Goal: Information Seeking & Learning: Check status

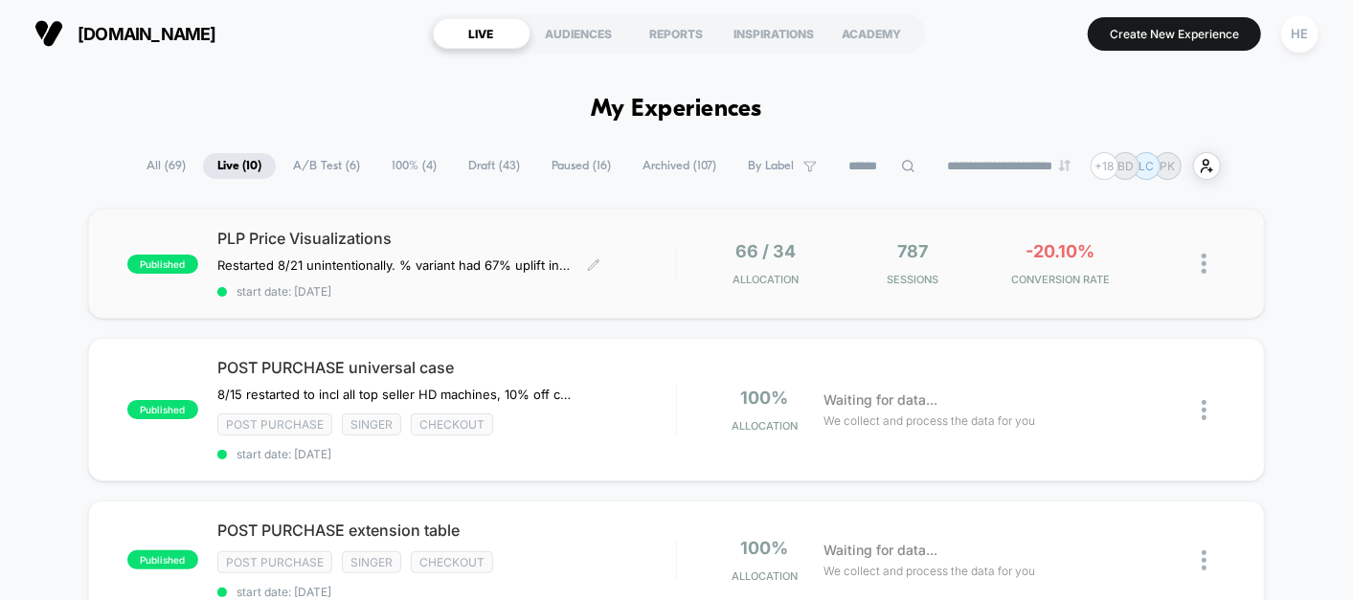
click at [657, 259] on div "PLP Price Visualizations Restarted 8/21 unintentionally. % variant had 67% upli…" at bounding box center [446, 264] width 459 height 70
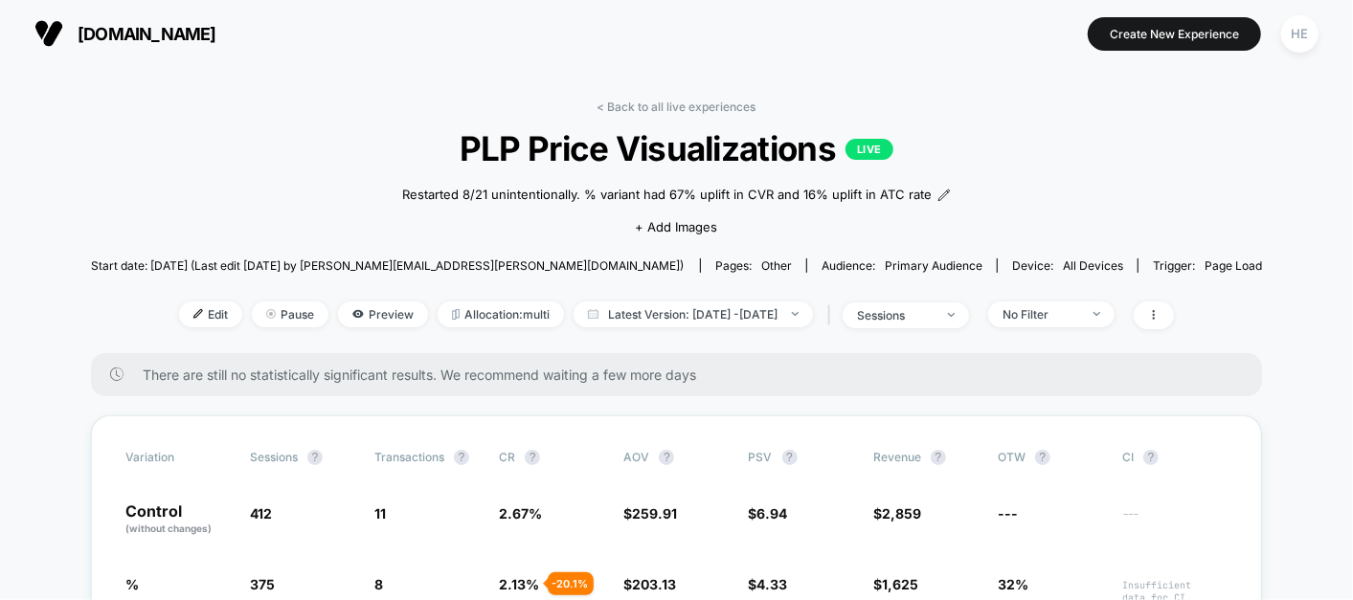
click at [634, 101] on link "< Back to all live experiences" at bounding box center [676, 107] width 159 height 14
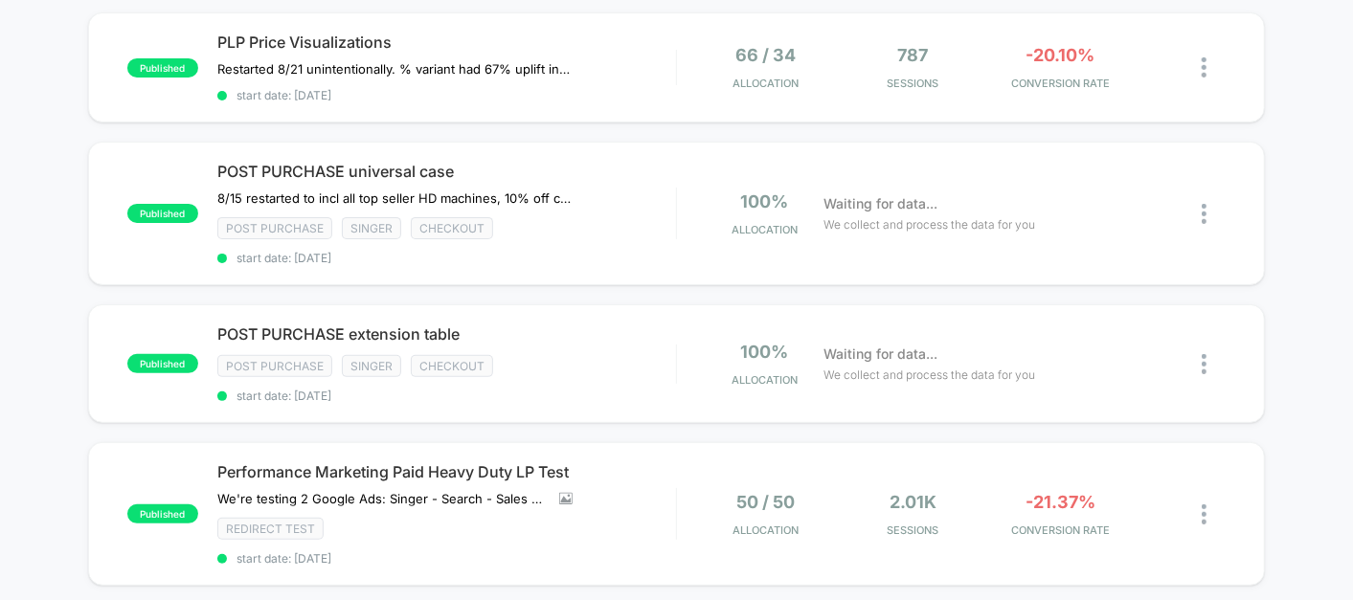
scroll to position [215, 0]
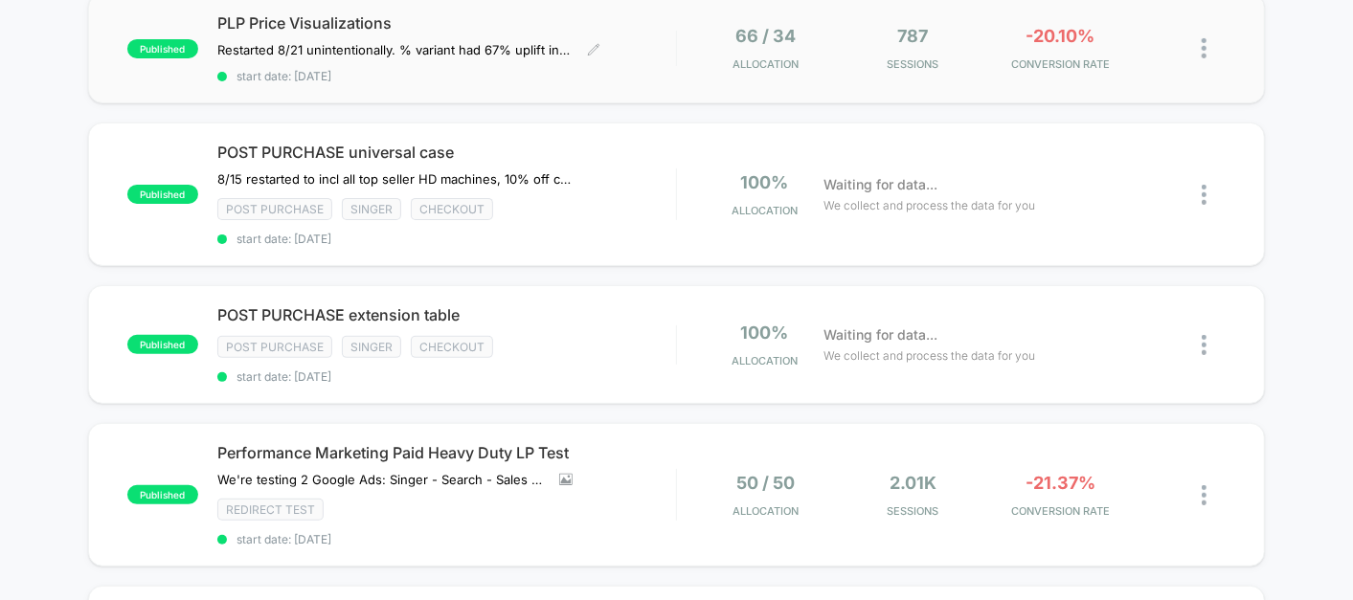
click at [616, 55] on div "PLP Price Visualizations Restarted 8/21 unintentionally. % variant had 67% upli…" at bounding box center [446, 48] width 459 height 70
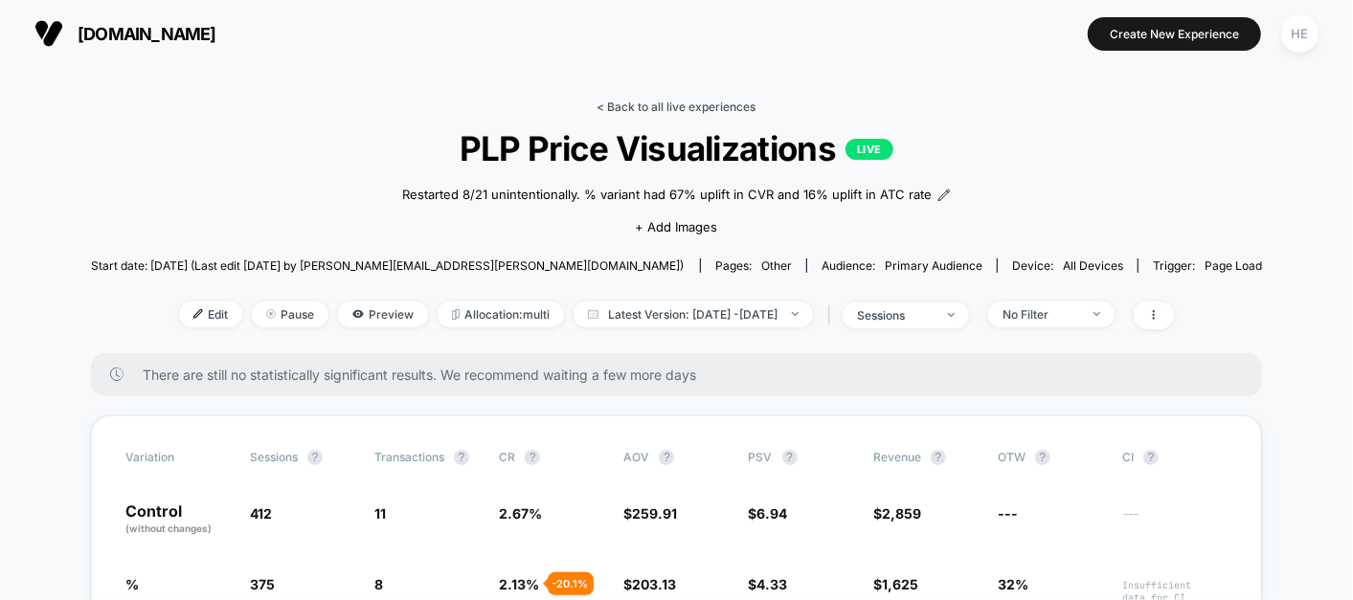
click at [716, 107] on link "< Back to all live experiences" at bounding box center [676, 107] width 159 height 14
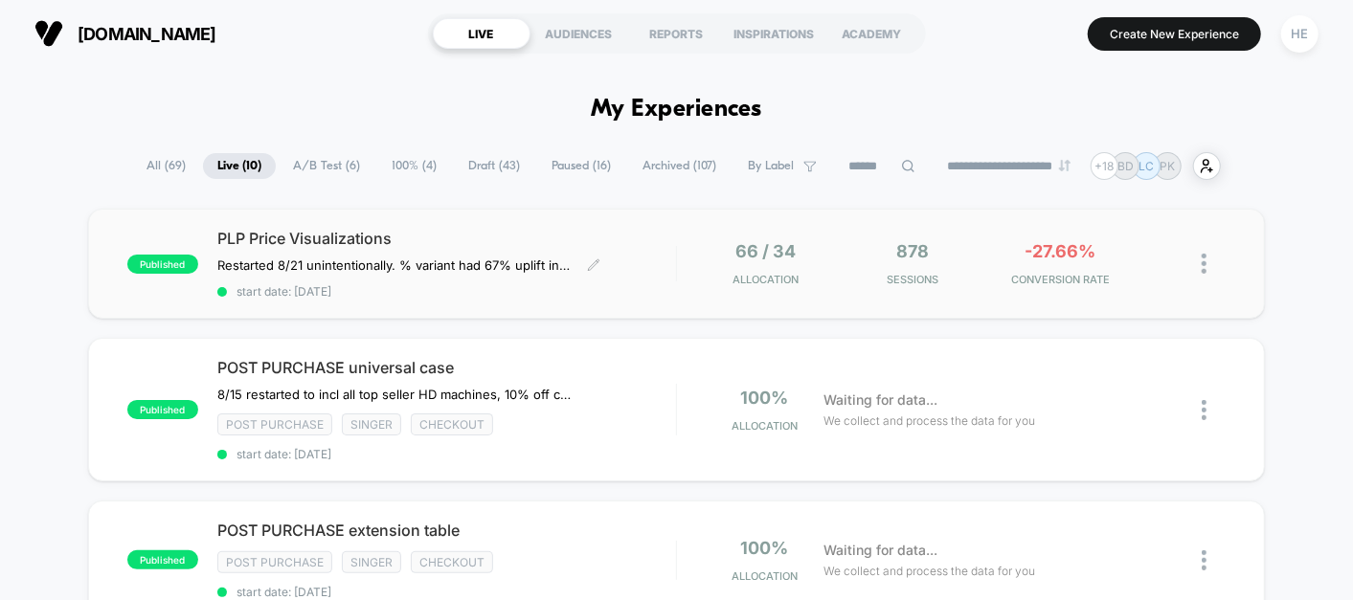
click at [623, 279] on div "PLP Price Visualizations Restarted 8/21 unintentionally. % variant had 67% upli…" at bounding box center [446, 264] width 459 height 70
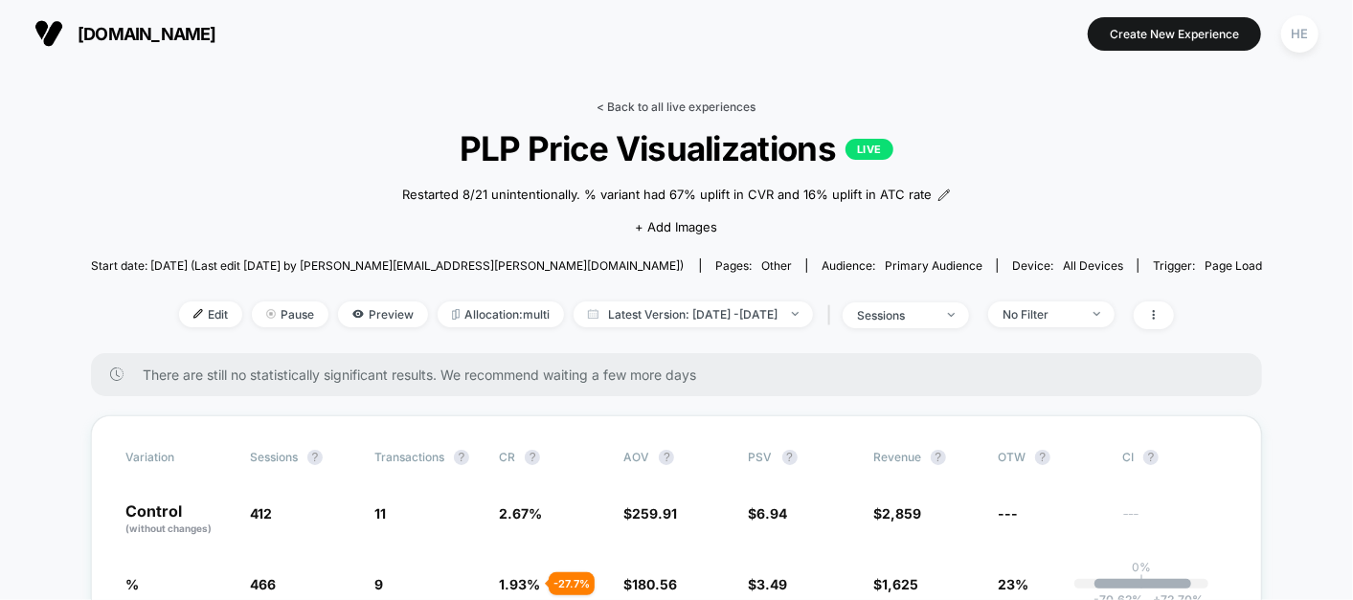
click at [670, 109] on link "< Back to all live experiences" at bounding box center [676, 107] width 159 height 14
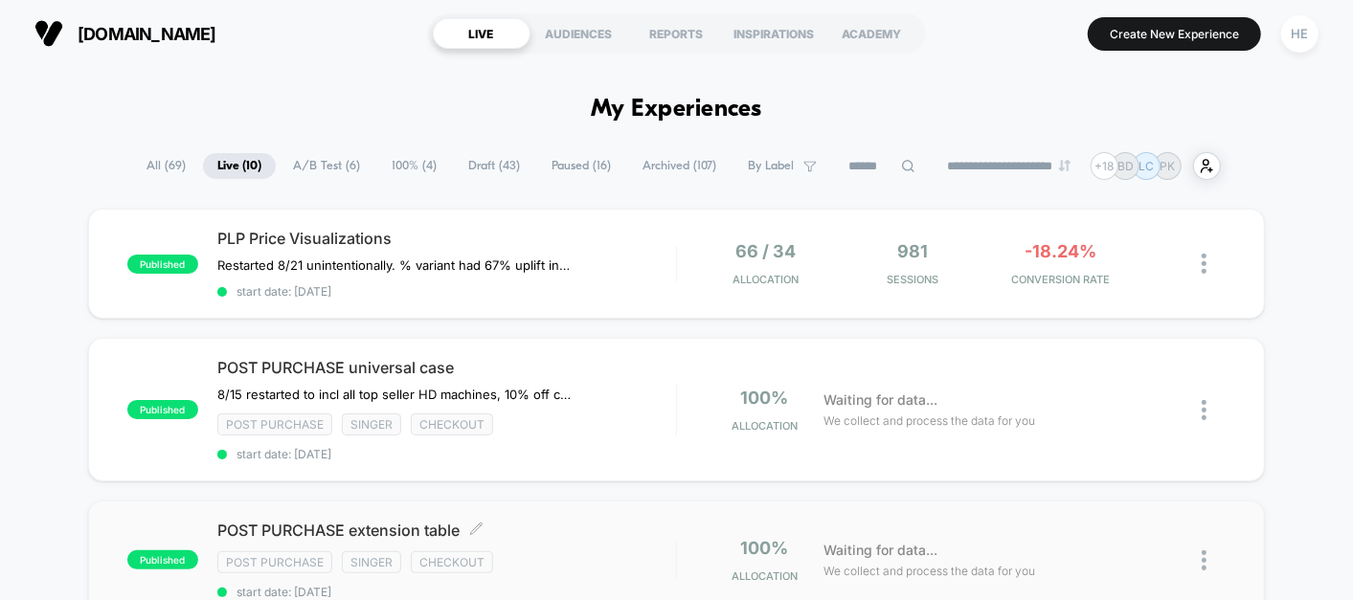
click at [595, 552] on div "Post Purchase Singer checkout" at bounding box center [446, 562] width 459 height 22
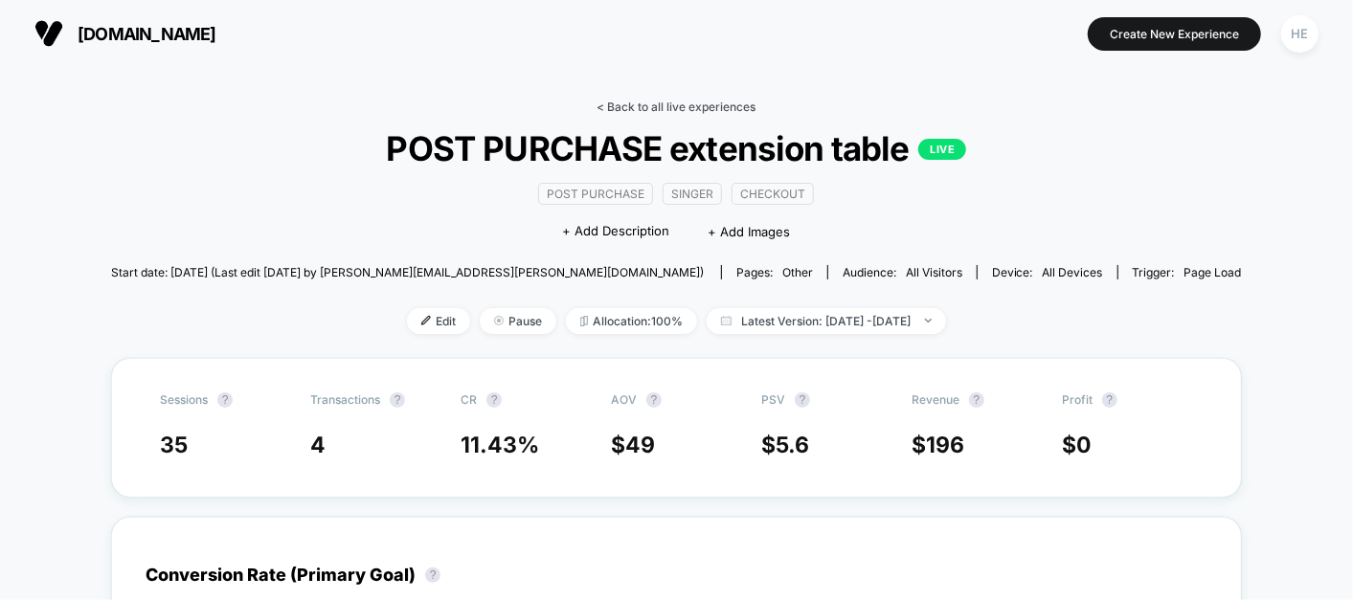
click at [636, 107] on link "< Back to all live experiences" at bounding box center [676, 107] width 159 height 14
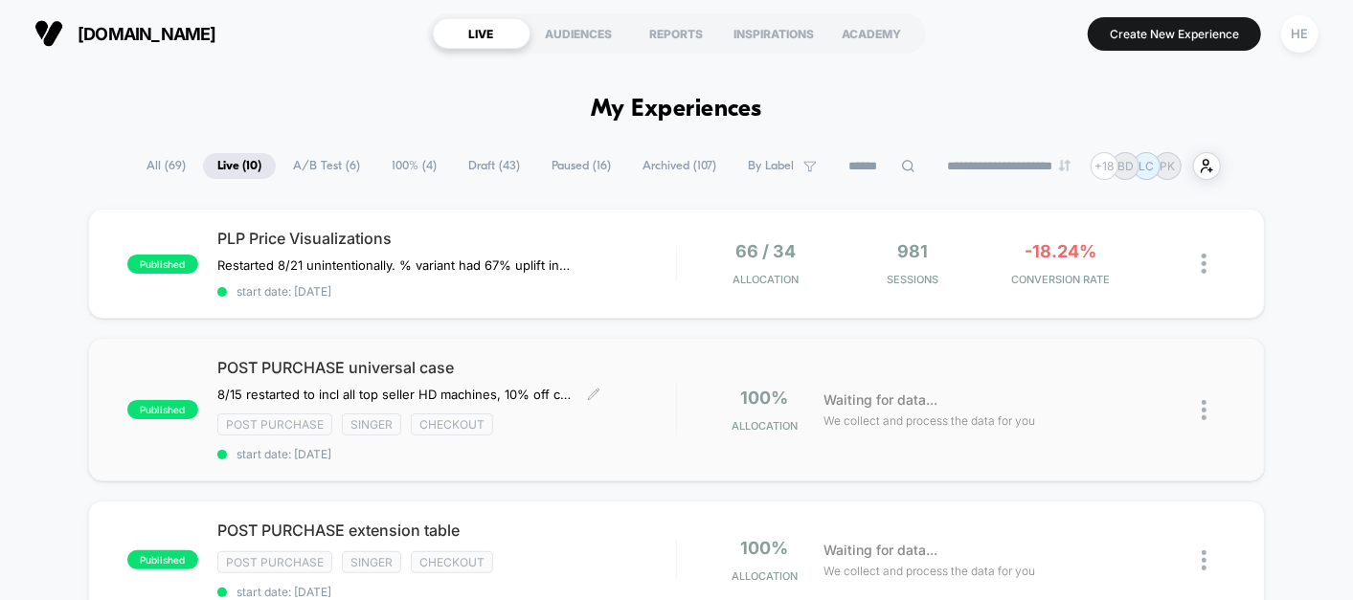
click at [642, 415] on div "Post Purchase Singer checkout" at bounding box center [446, 425] width 459 height 22
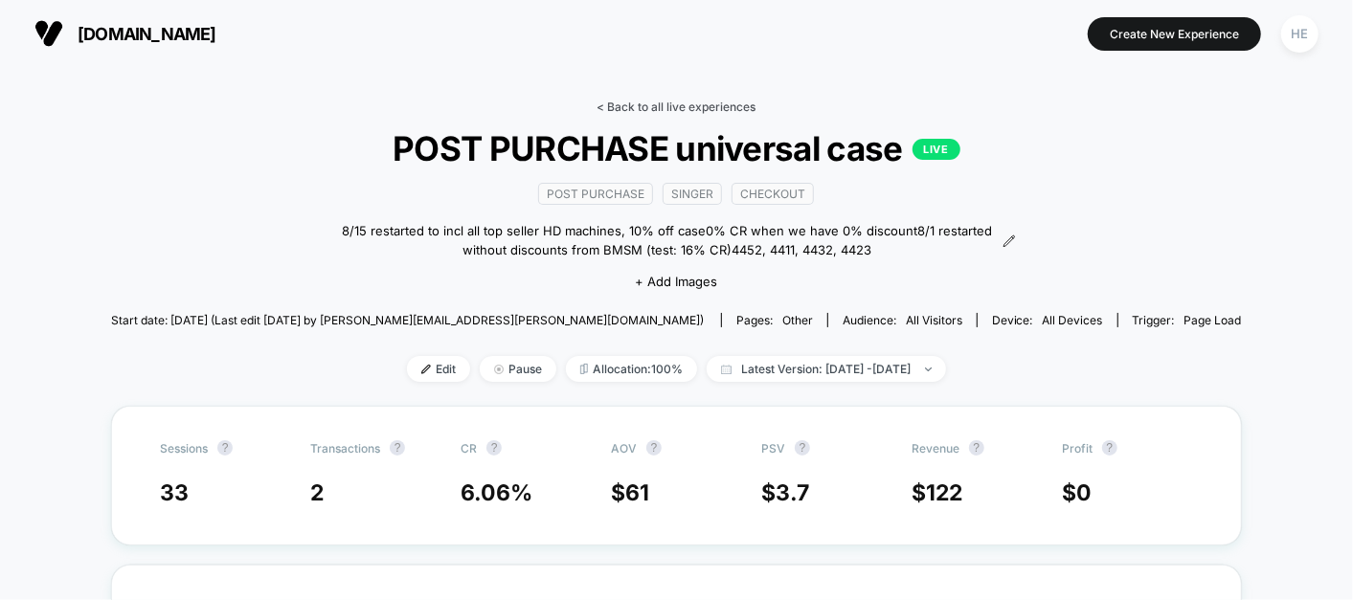
click at [661, 112] on link "< Back to all live experiences" at bounding box center [676, 107] width 159 height 14
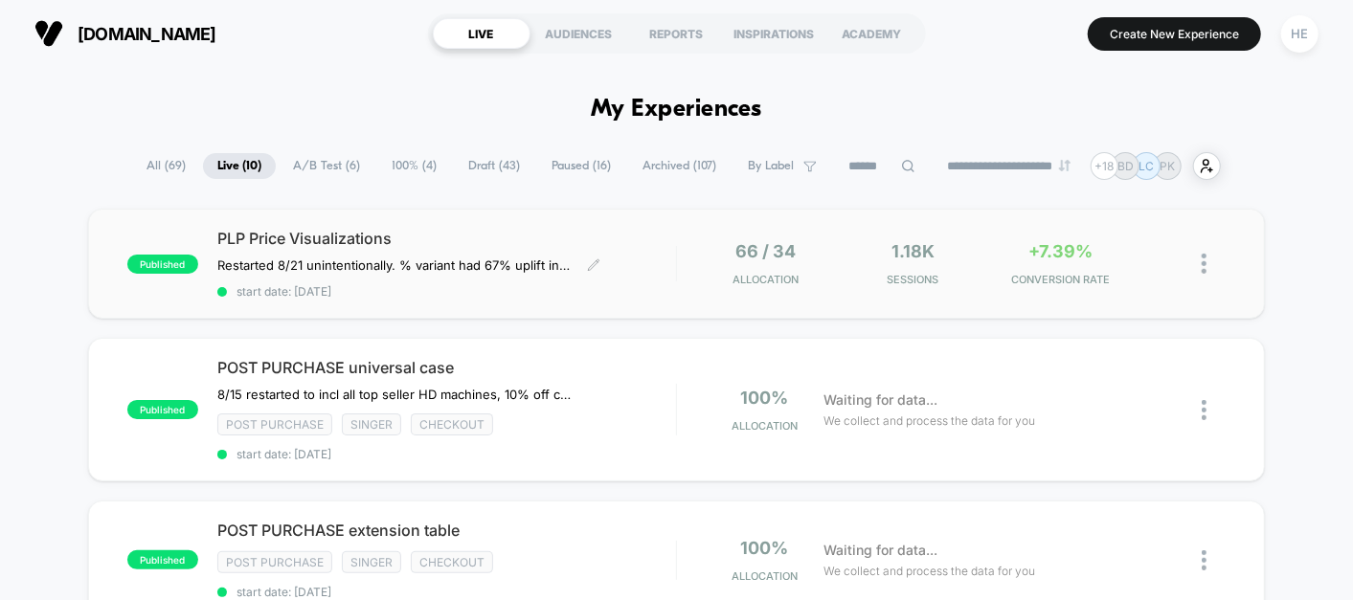
click at [659, 234] on span "PLP Price Visualizations" at bounding box center [446, 238] width 459 height 19
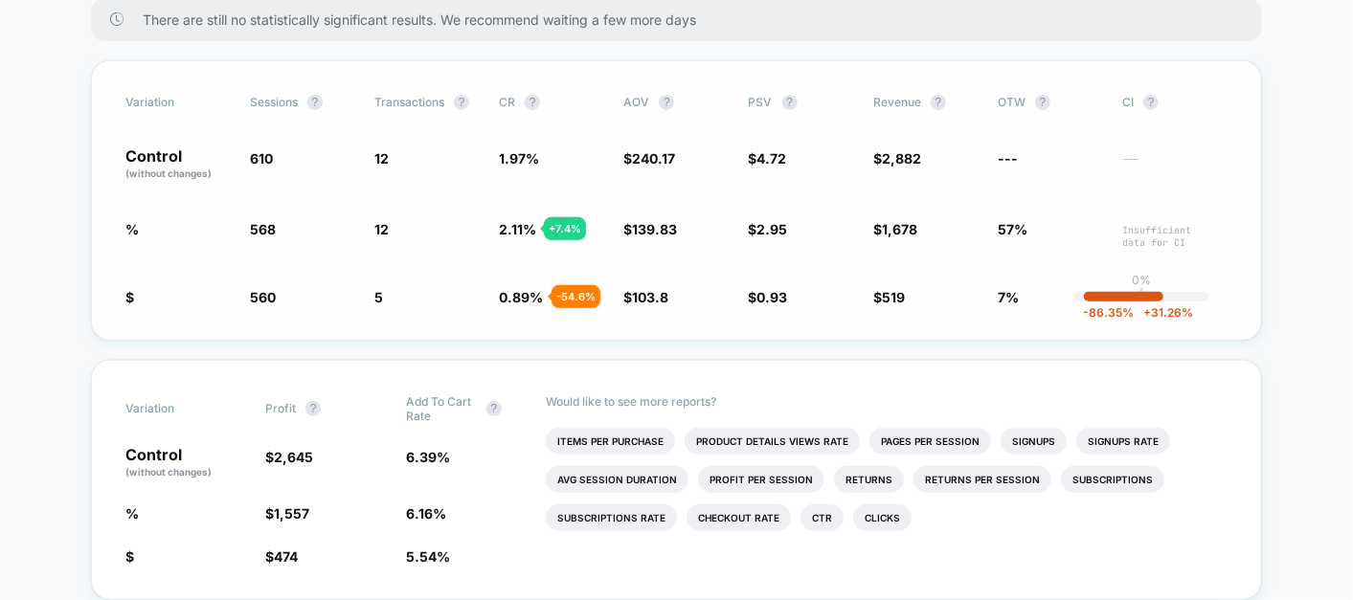
scroll to position [406, 0]
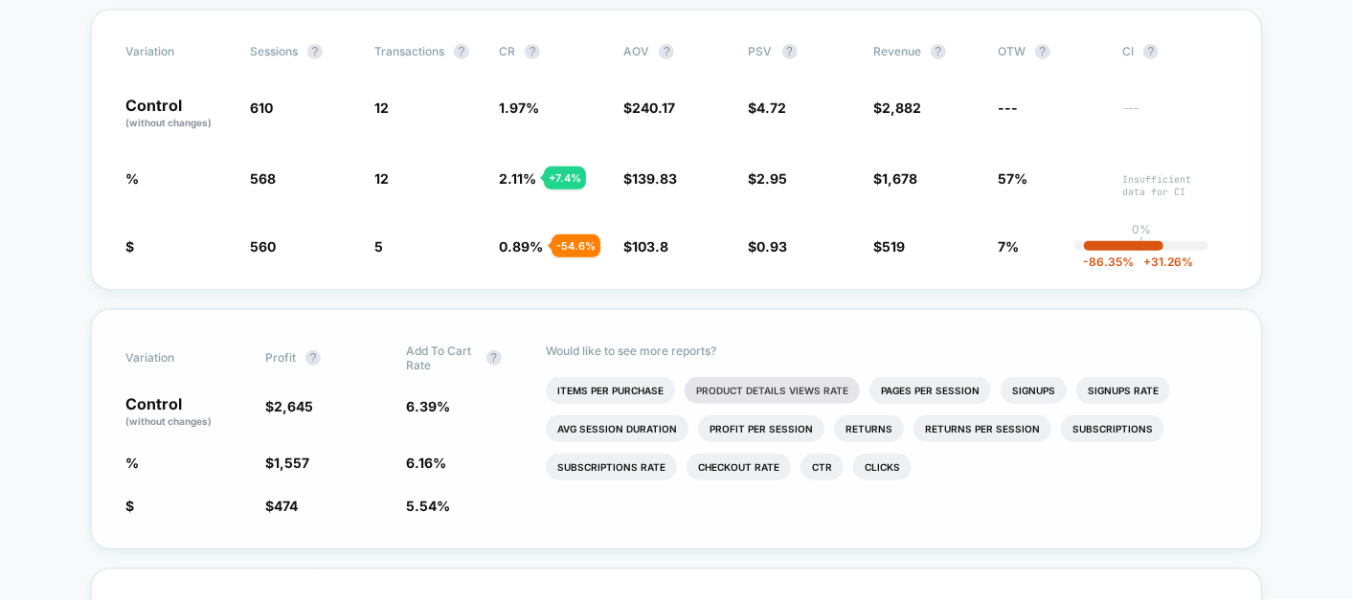
click at [799, 390] on li "Product Details Views Rate" at bounding box center [771, 390] width 175 height 27
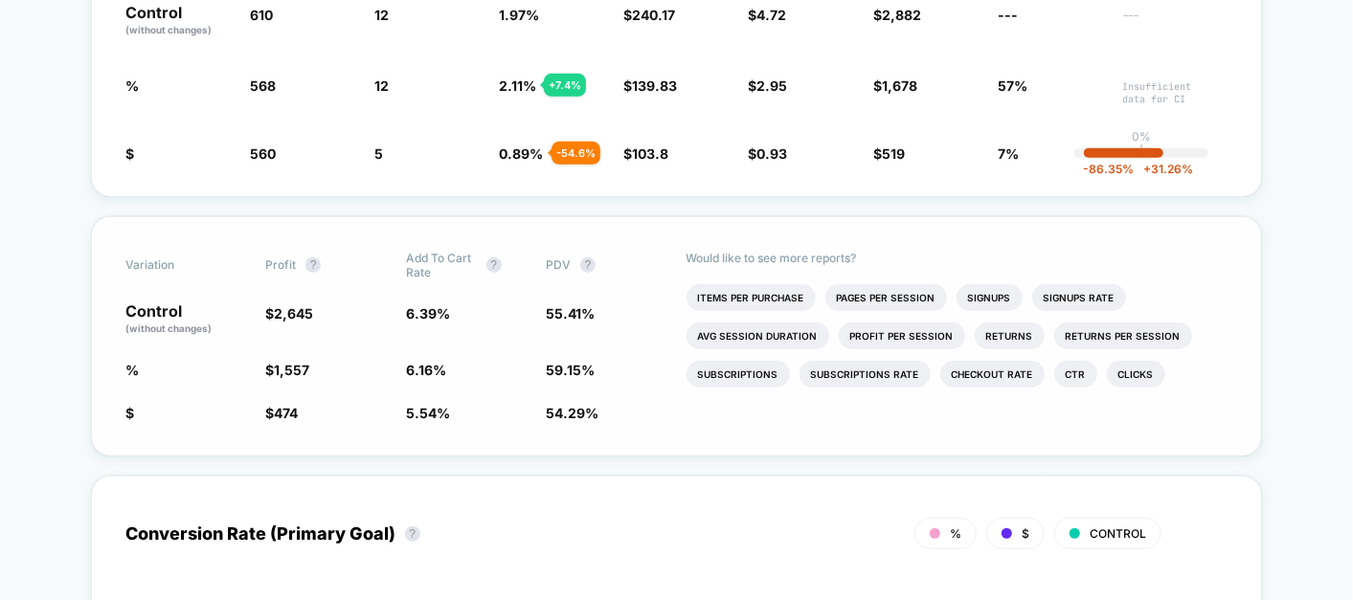
scroll to position [482, 0]
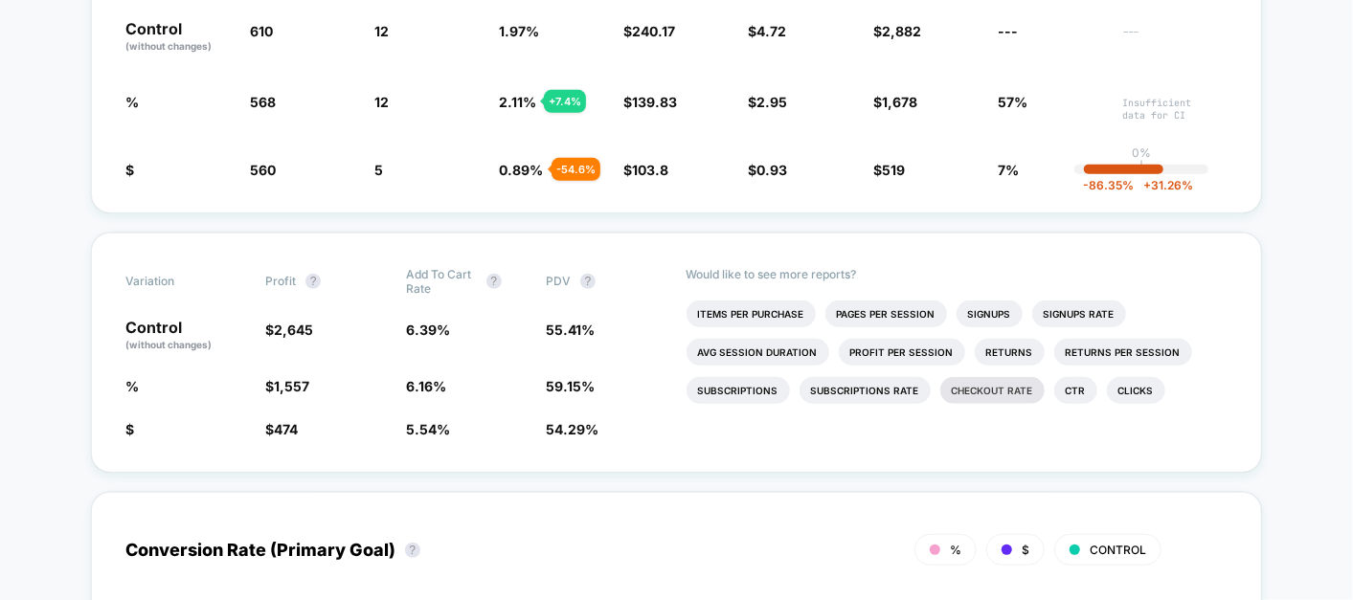
click at [982, 384] on li "Checkout Rate" at bounding box center [992, 390] width 104 height 27
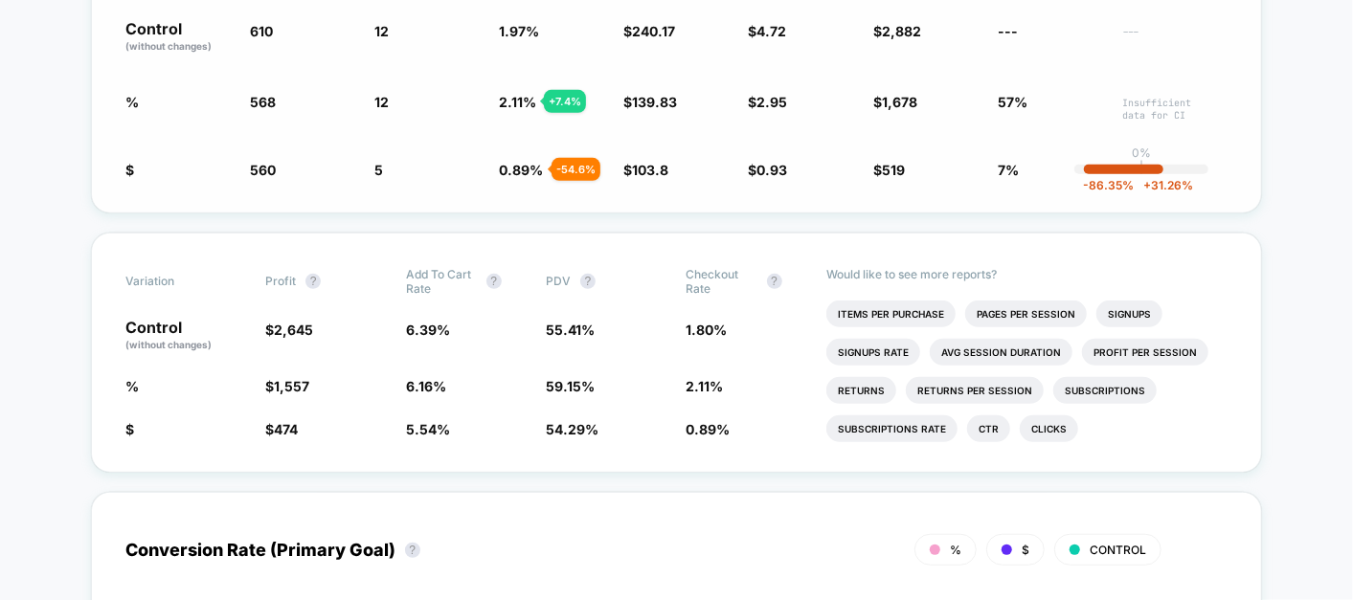
scroll to position [0, 0]
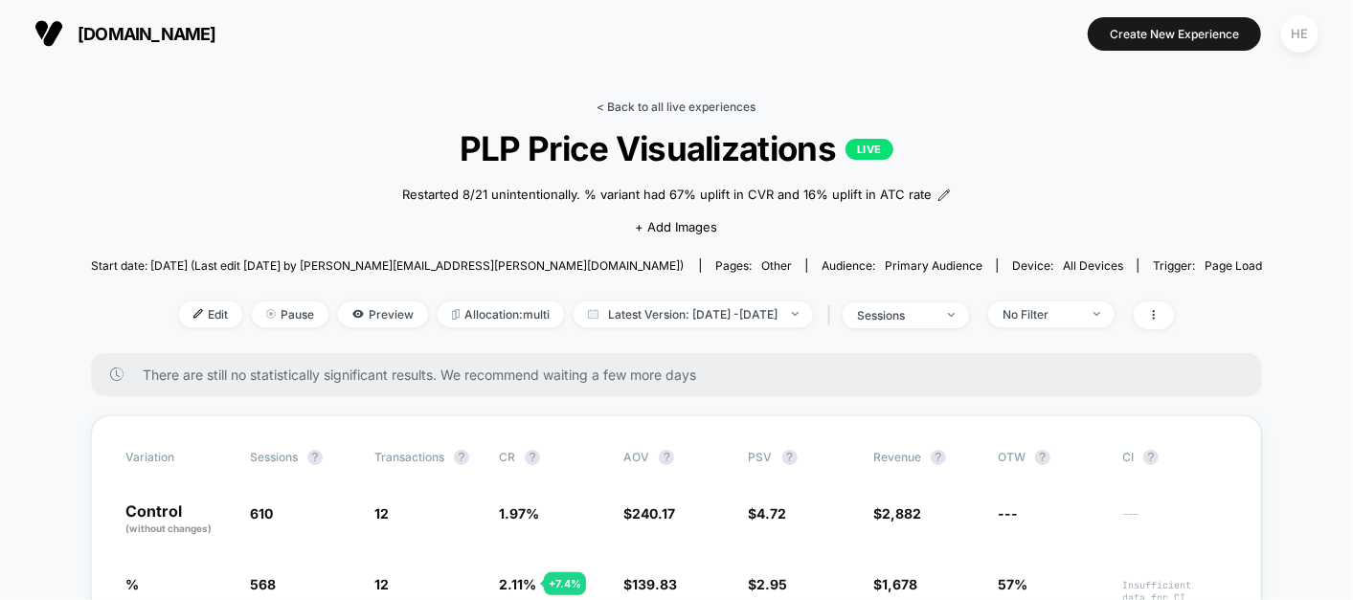
click at [635, 101] on link "< Back to all live experiences" at bounding box center [676, 107] width 159 height 14
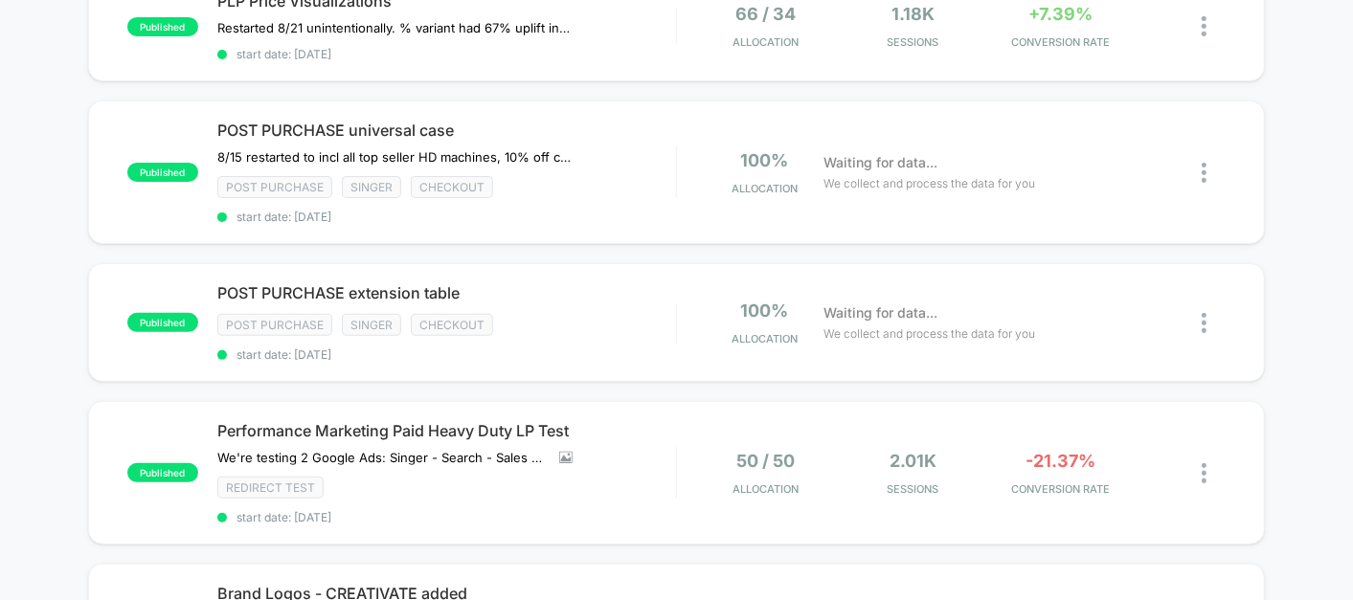
scroll to position [246, 0]
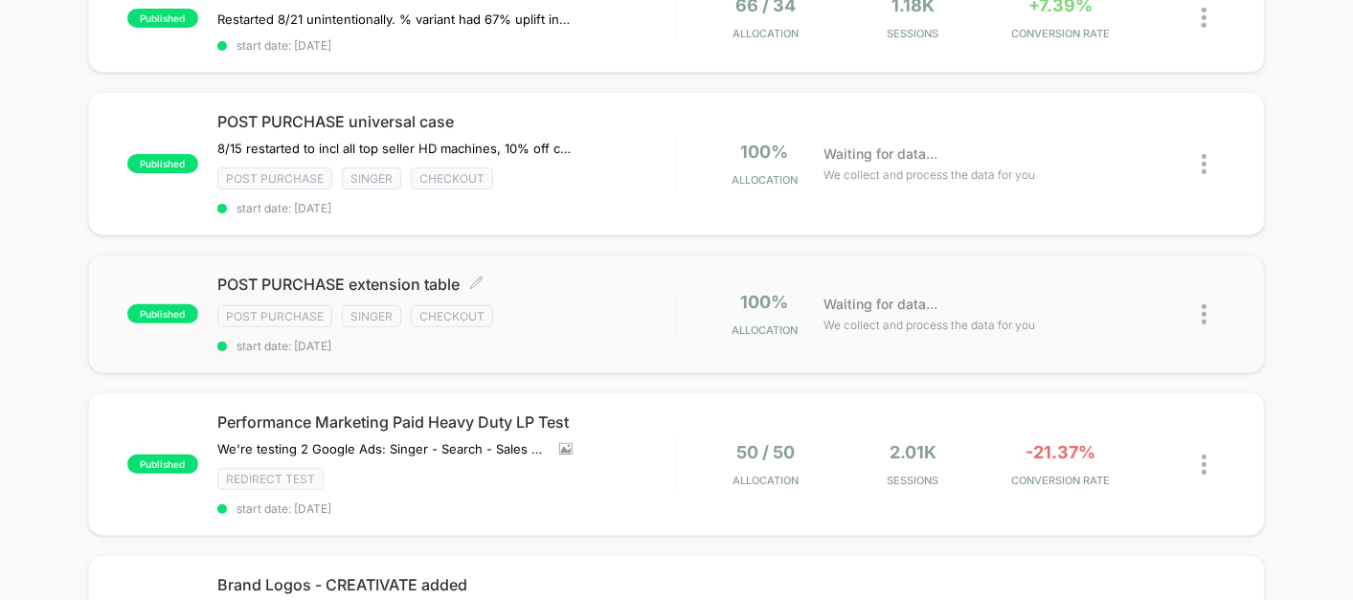
click at [629, 282] on span "POST PURCHASE extension table Click to edit experience details" at bounding box center [446, 284] width 459 height 19
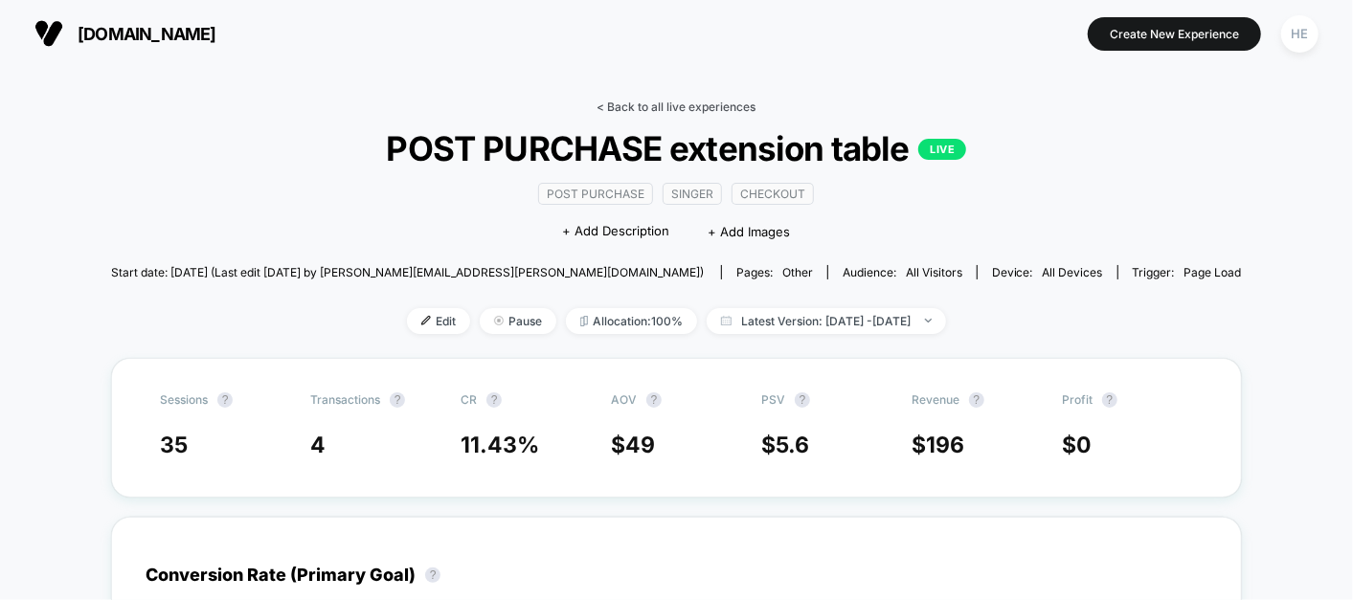
click at [683, 109] on link "< Back to all live experiences" at bounding box center [676, 107] width 159 height 14
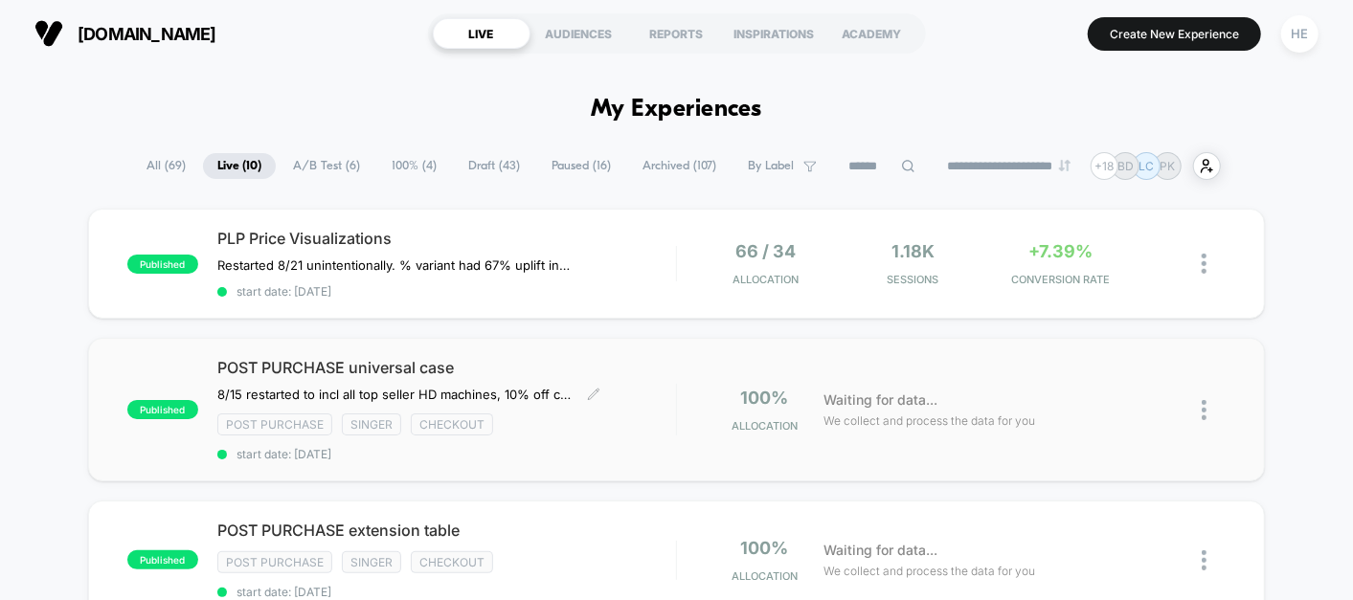
click at [636, 392] on div "POST PURCHASE universal case 8/15 restarted to incl all top seller HD machines,…" at bounding box center [446, 409] width 459 height 103
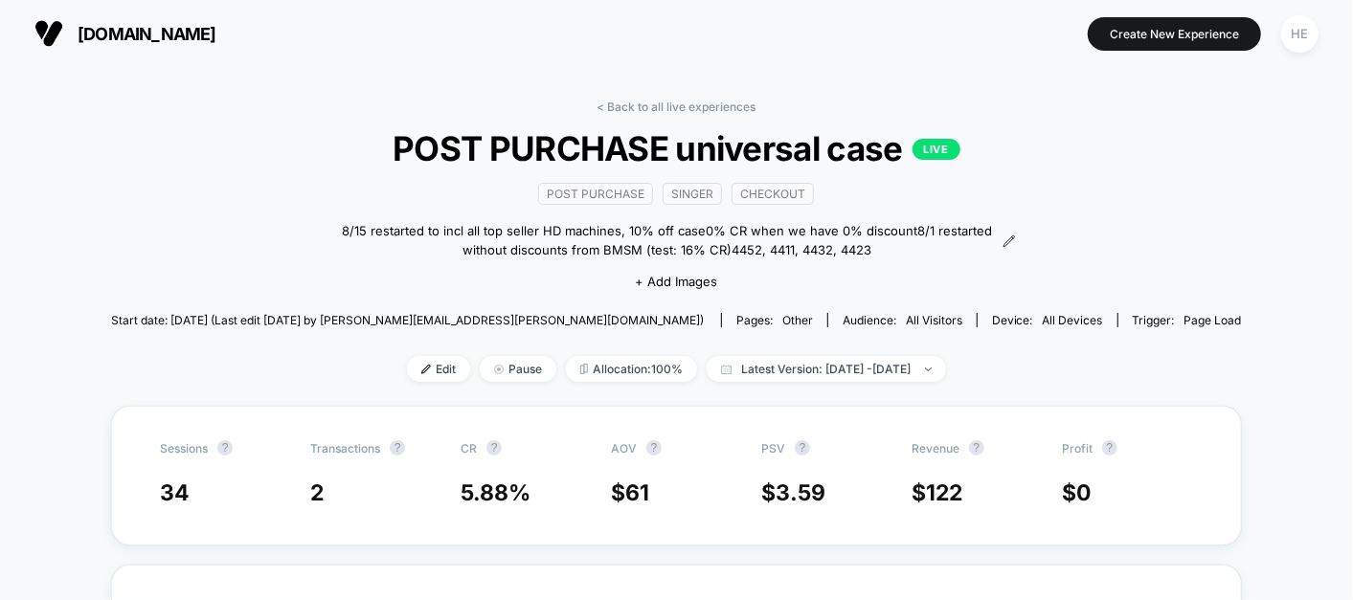
scroll to position [12, 0]
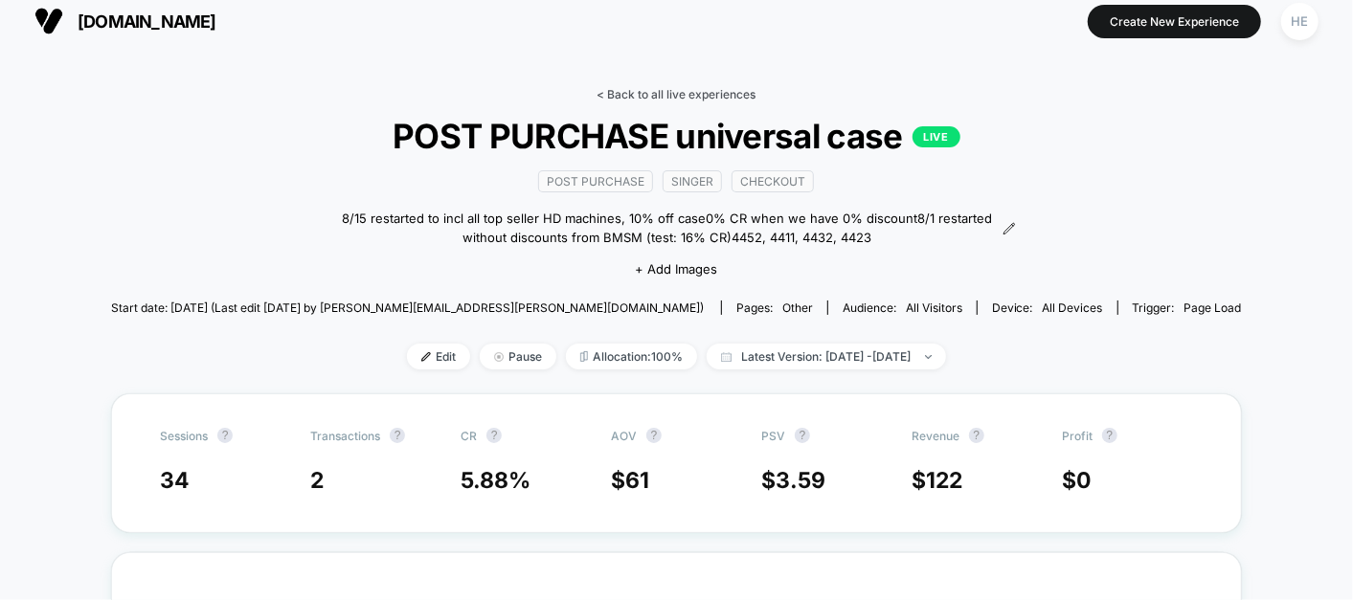
click at [676, 87] on link "< Back to all live experiences" at bounding box center [676, 94] width 159 height 14
